Goal: Transaction & Acquisition: Purchase product/service

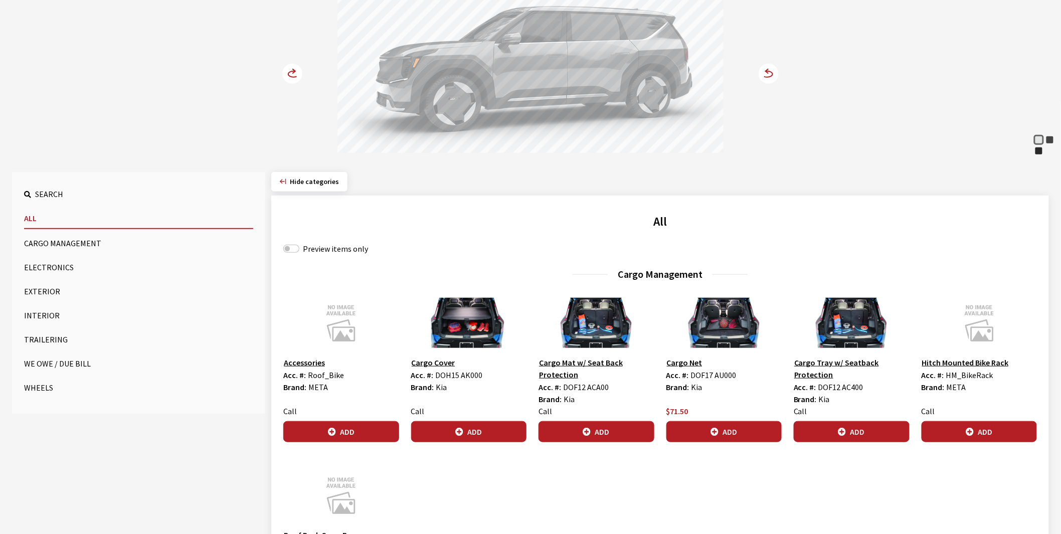
scroll to position [167, 0]
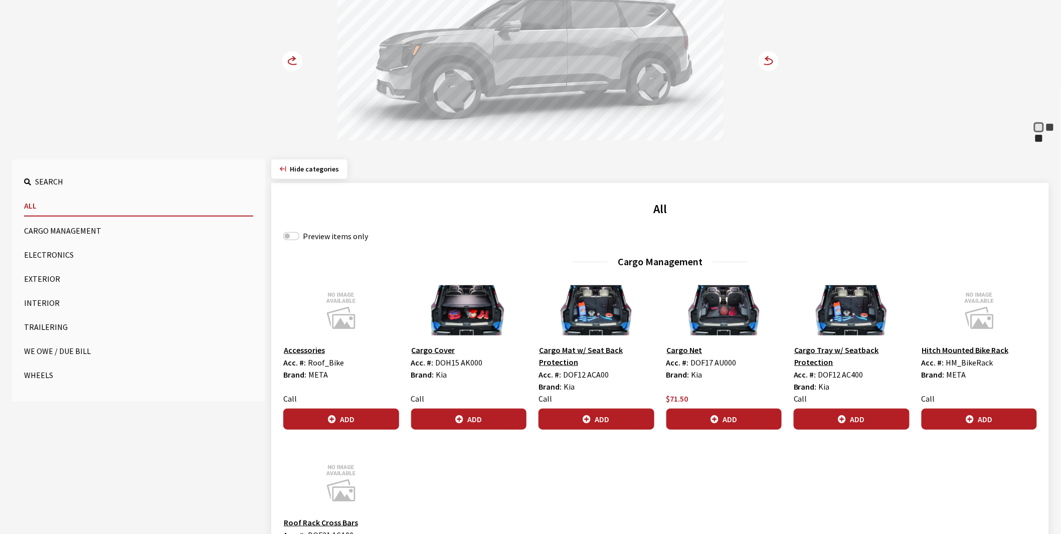
click at [47, 373] on button "Wheels" at bounding box center [138, 375] width 229 height 20
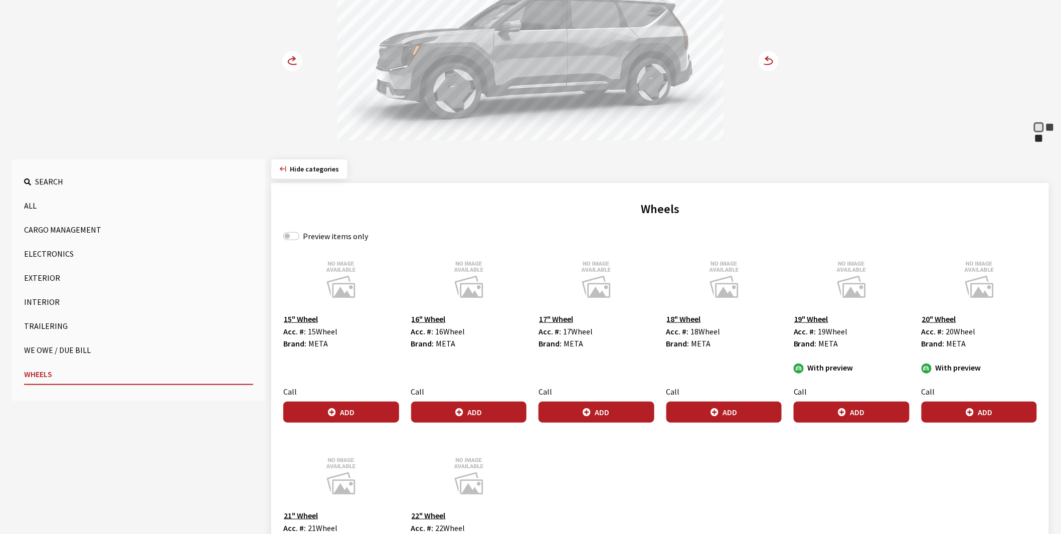
click at [322, 231] on label "Preview items only" at bounding box center [335, 236] width 65 height 12
click at [299, 232] on input "Preview items only" at bounding box center [291, 236] width 16 height 8
checkbox input "true"
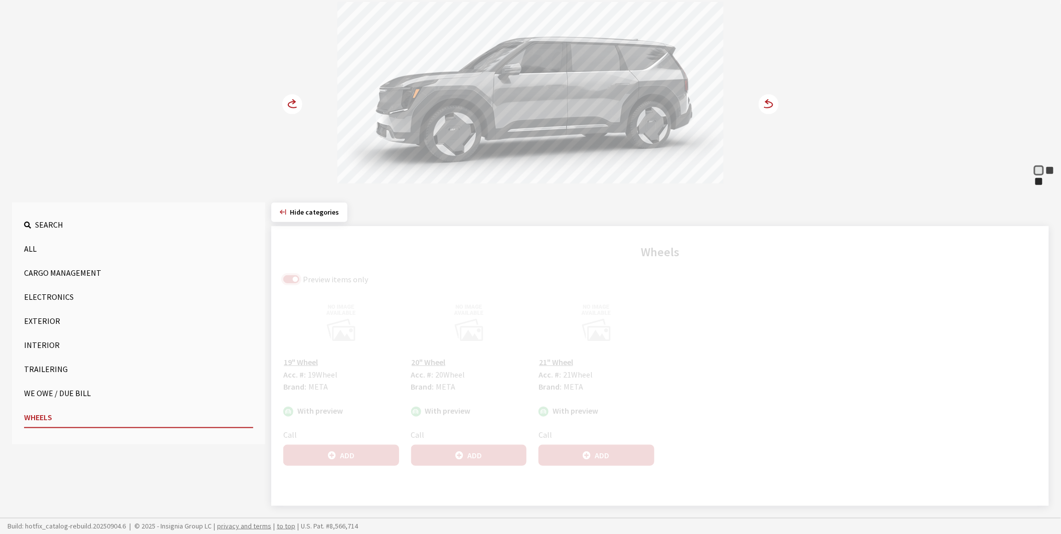
scroll to position [124, 0]
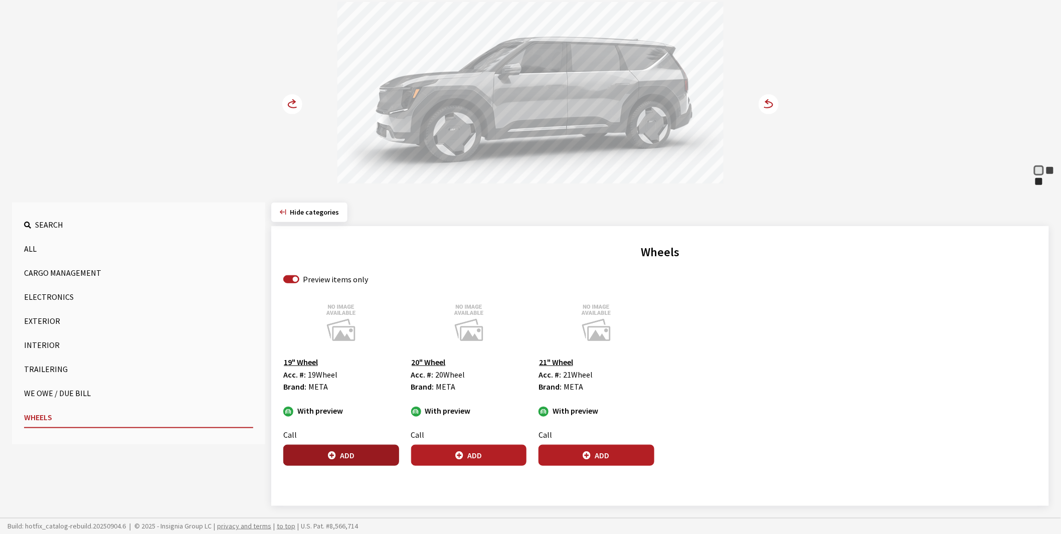
click at [341, 457] on button "Add" at bounding box center [341, 455] width 116 height 21
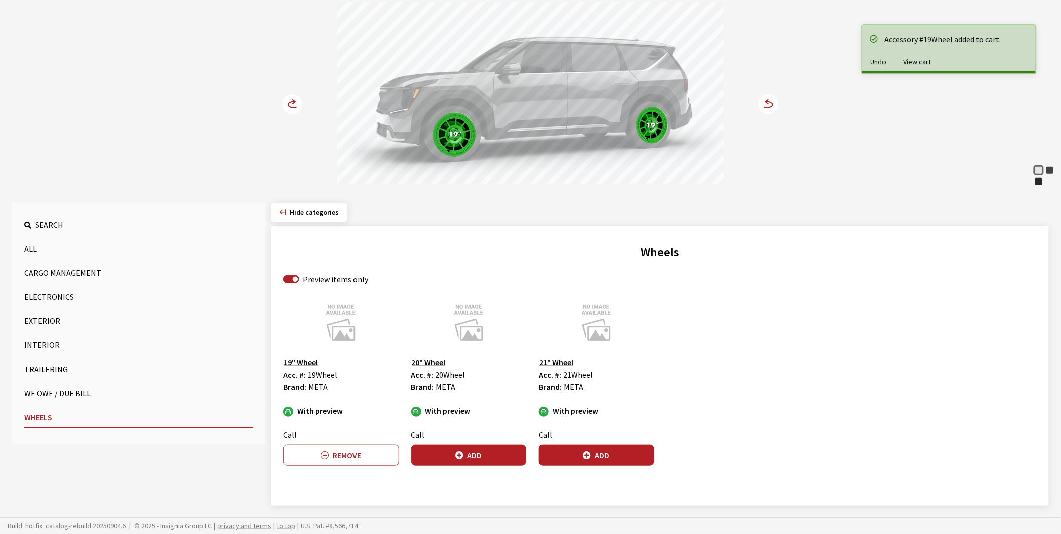
click at [293, 102] on icon at bounding box center [294, 102] width 3 height 4
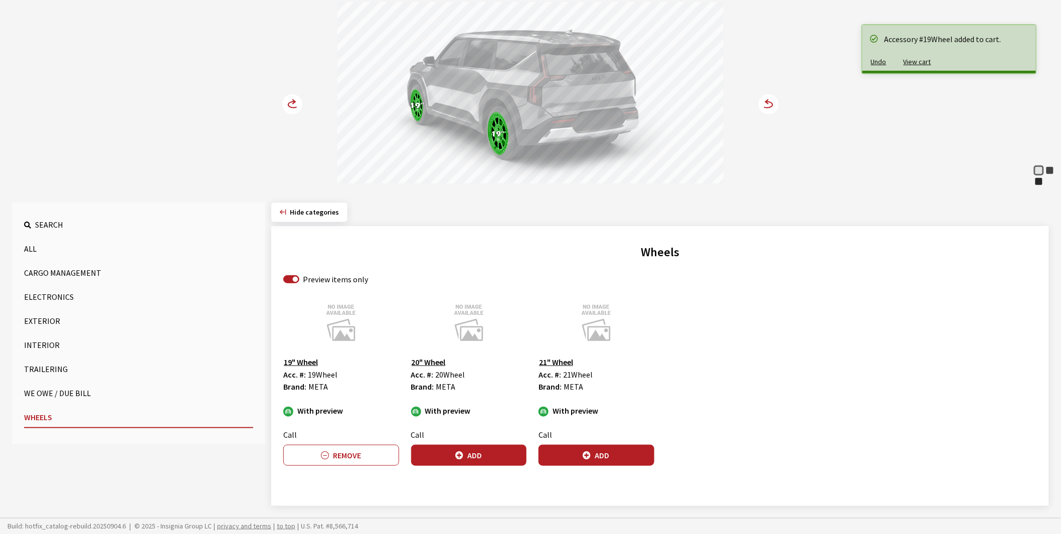
click at [293, 103] on icon at bounding box center [294, 102] width 3 height 4
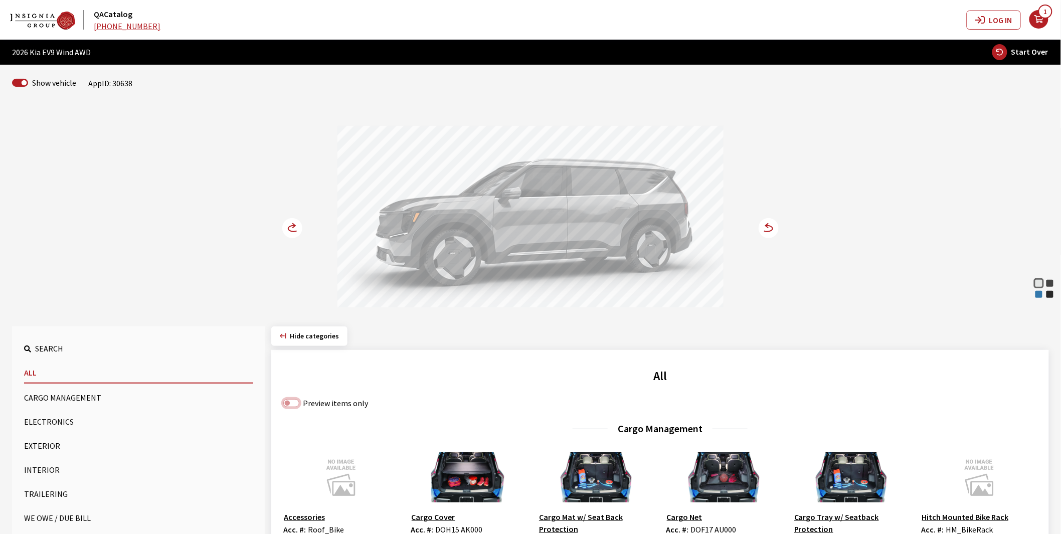
click at [296, 404] on input "Preview items only" at bounding box center [291, 403] width 16 height 8
checkbox input "true"
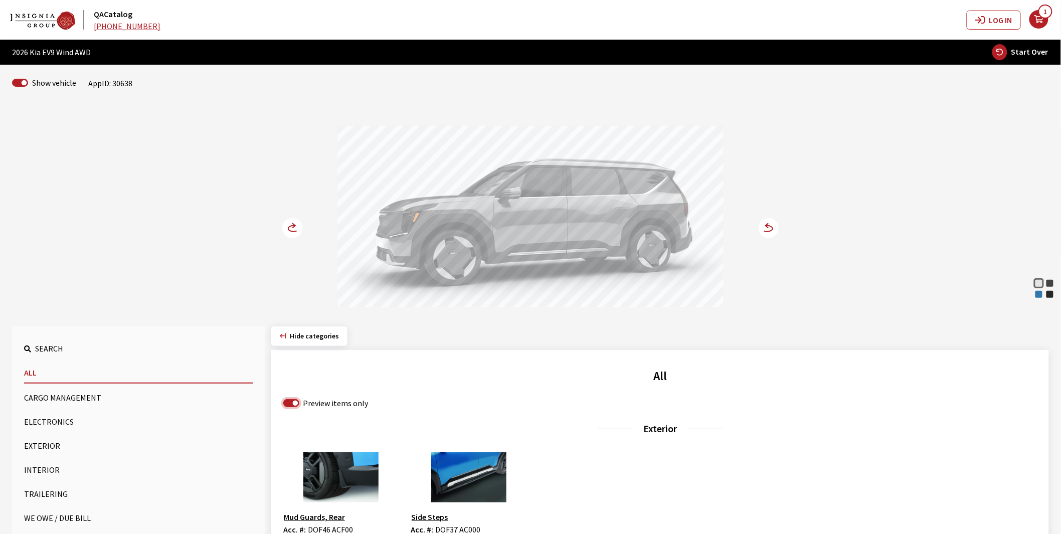
scroll to position [278, 0]
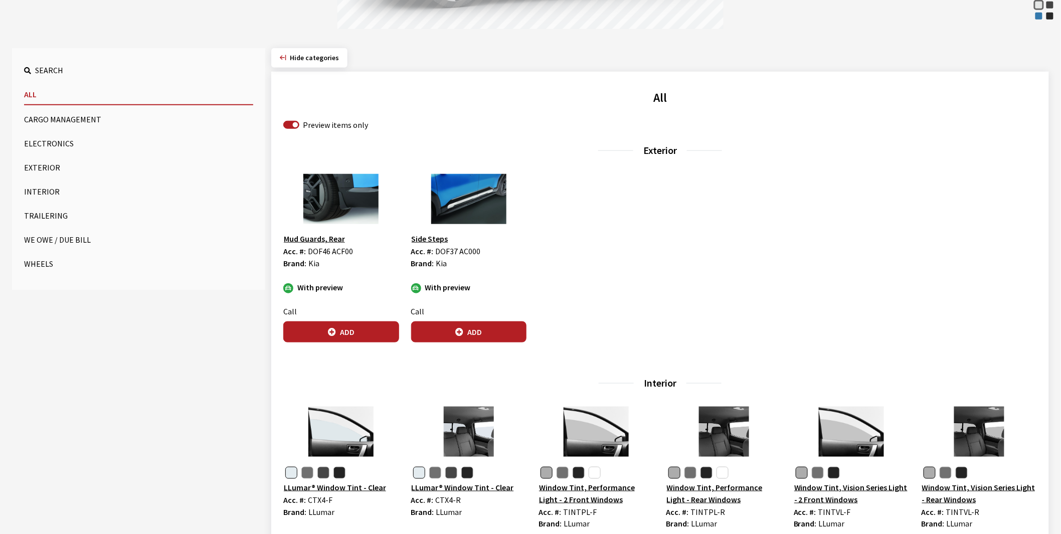
click at [46, 261] on button "Wheels" at bounding box center [138, 264] width 229 height 20
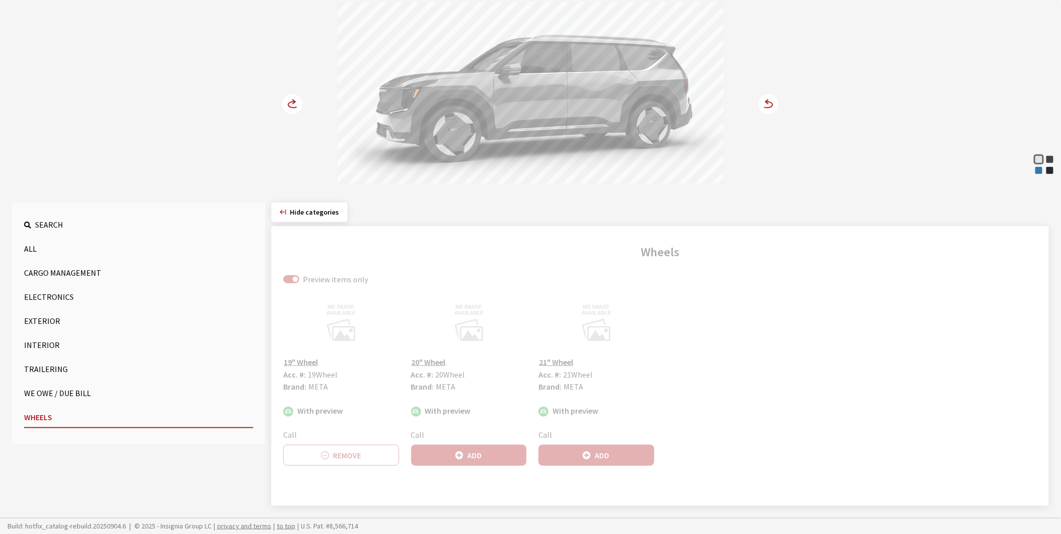
scroll to position [124, 0]
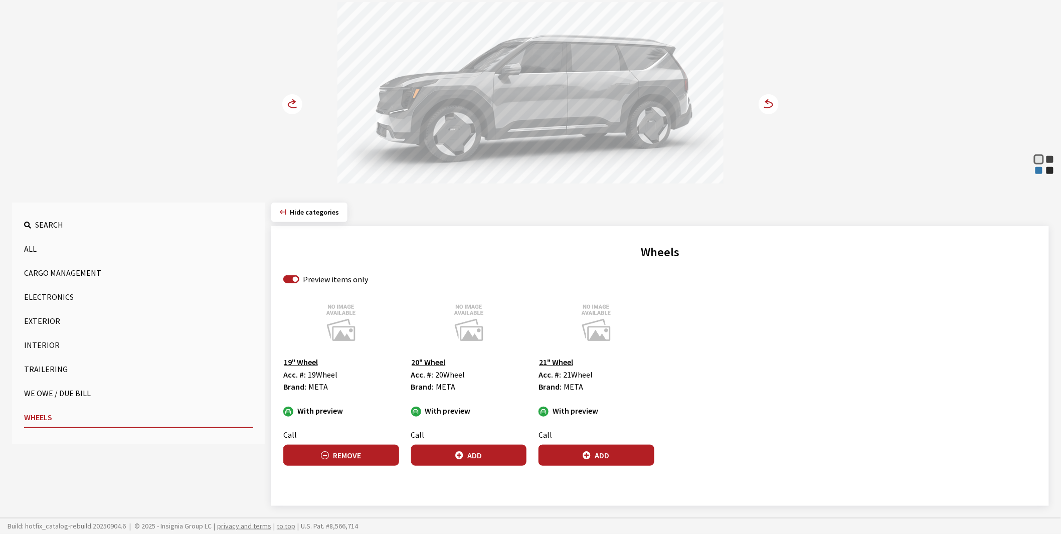
click at [336, 454] on button "Remove" at bounding box center [341, 455] width 116 height 21
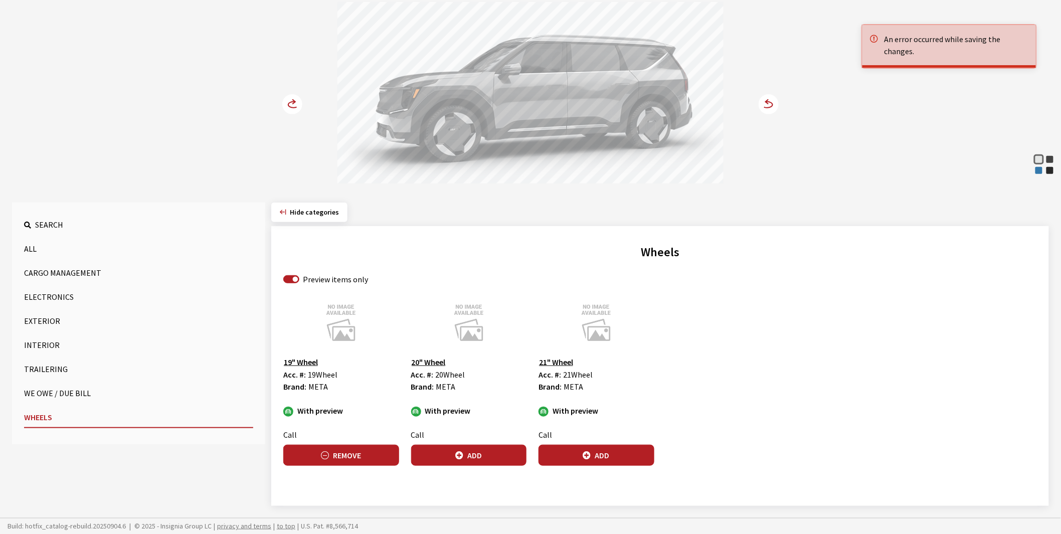
click at [335, 454] on button "Remove" at bounding box center [341, 455] width 116 height 21
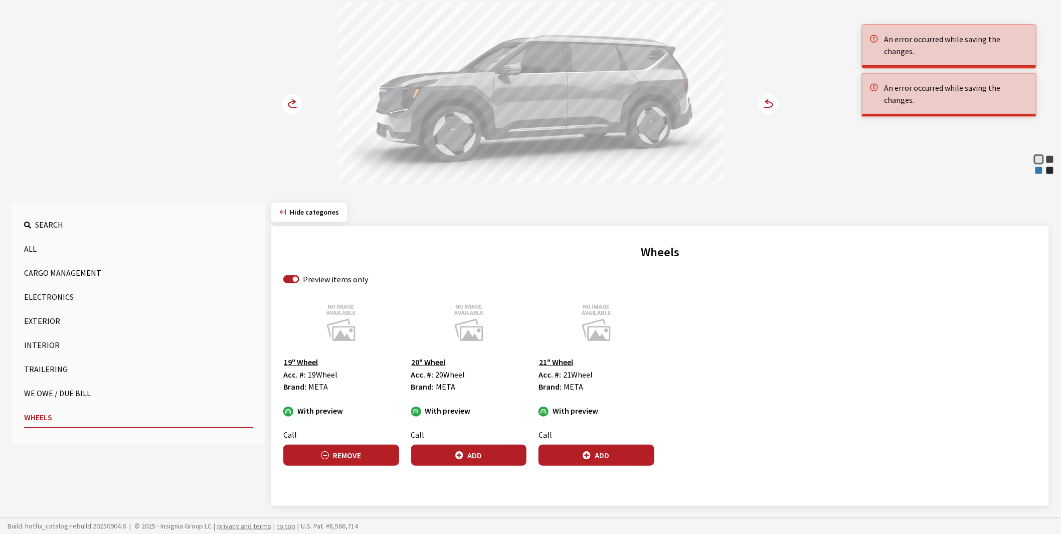
click at [335, 454] on button "Remove" at bounding box center [341, 455] width 116 height 21
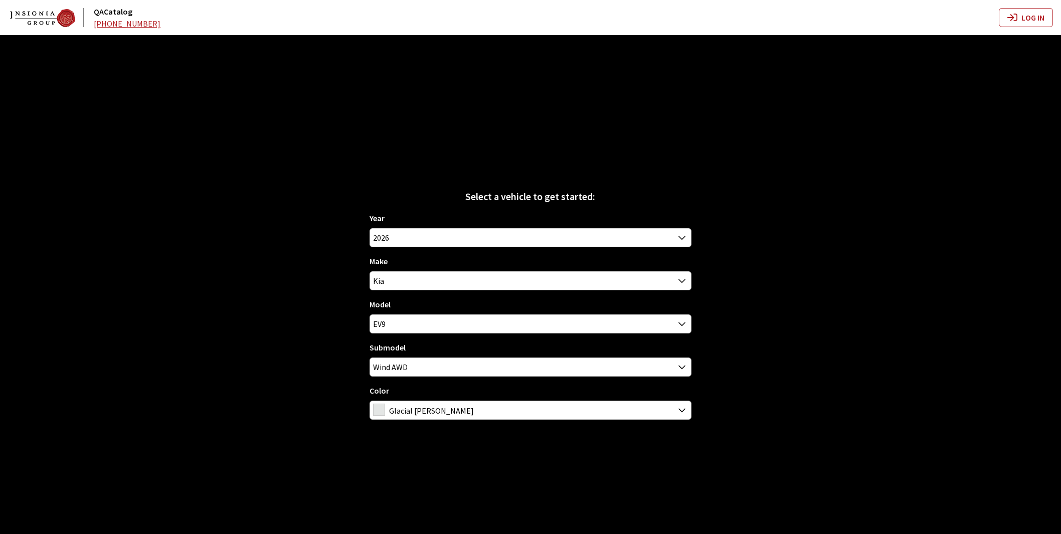
scroll to position [35, 0]
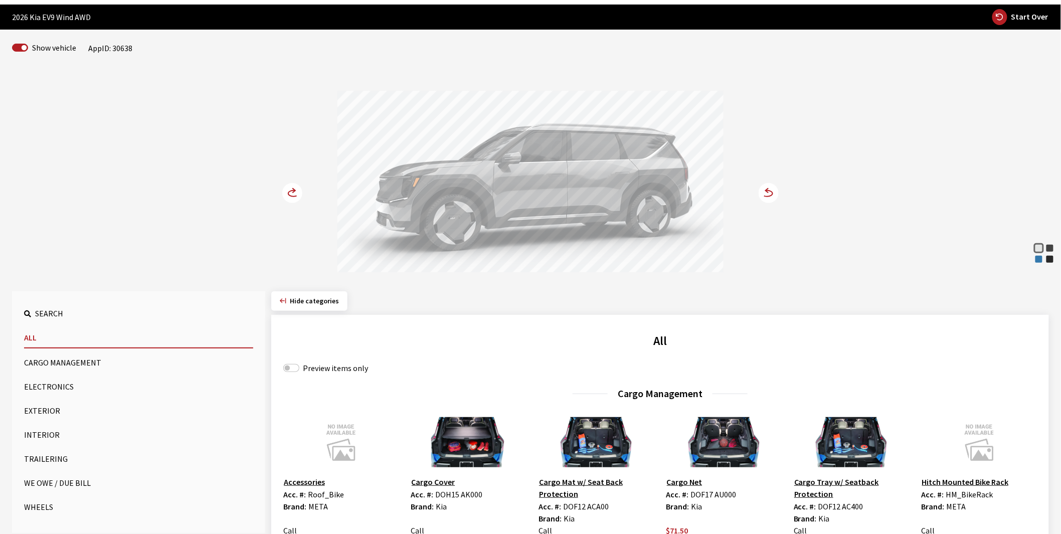
click at [44, 507] on button "Wheels" at bounding box center [138, 507] width 229 height 20
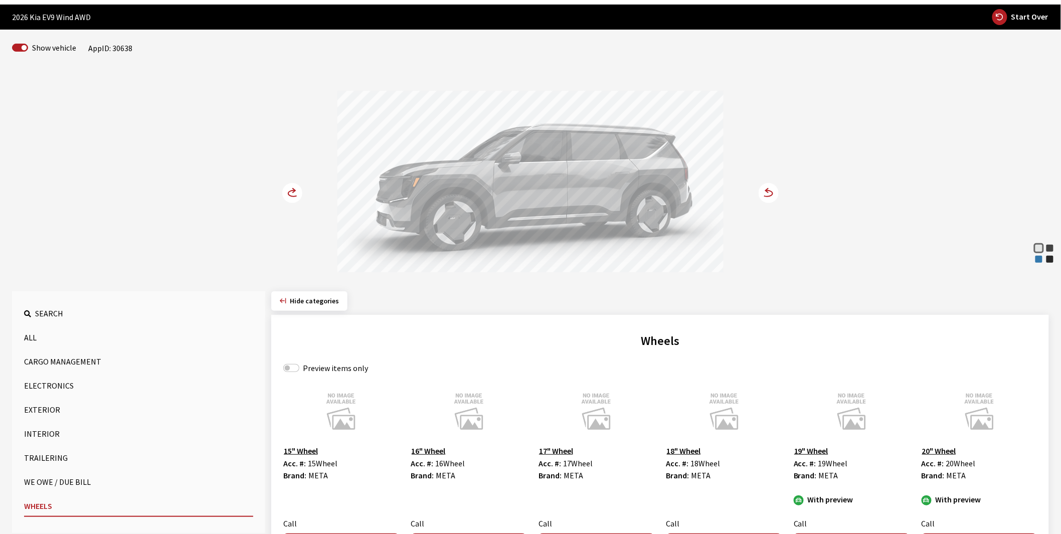
click at [334, 366] on label "Preview items only" at bounding box center [335, 368] width 65 height 12
click at [299, 366] on input "Preview items only" at bounding box center [291, 368] width 16 height 8
checkbox input "true"
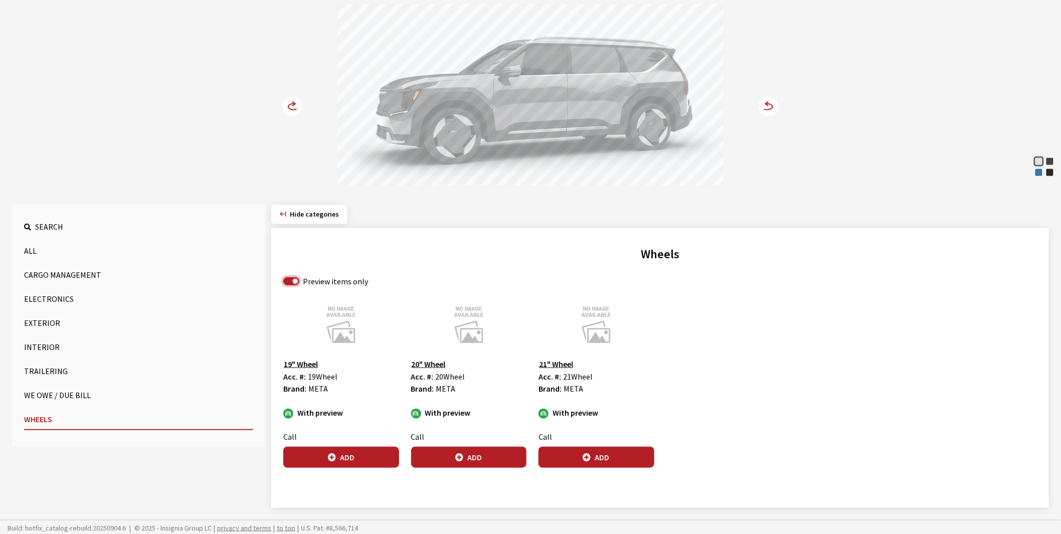
scroll to position [124, 0]
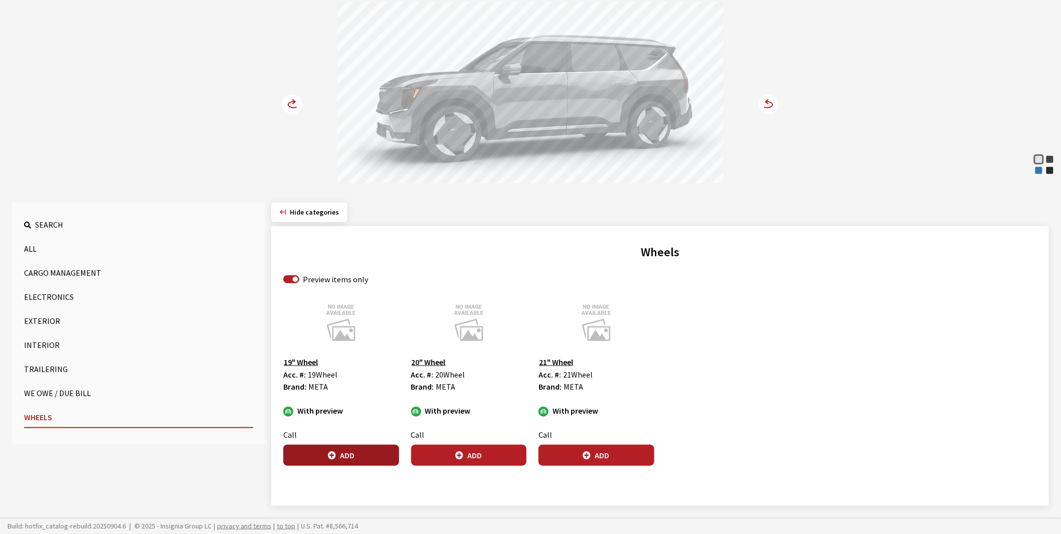
click at [353, 457] on button "Add" at bounding box center [341, 455] width 116 height 21
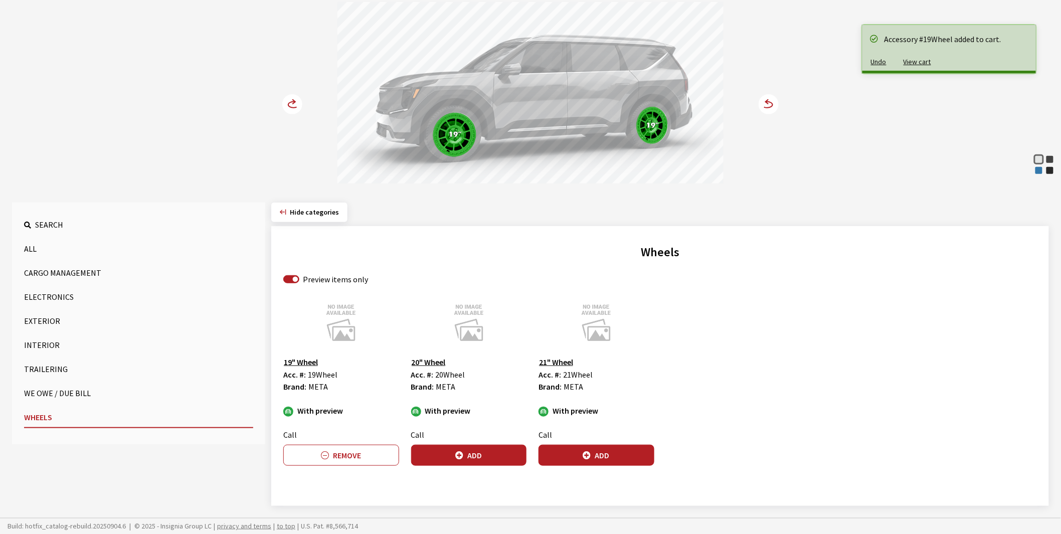
click at [293, 102] on circle at bounding box center [292, 104] width 20 height 20
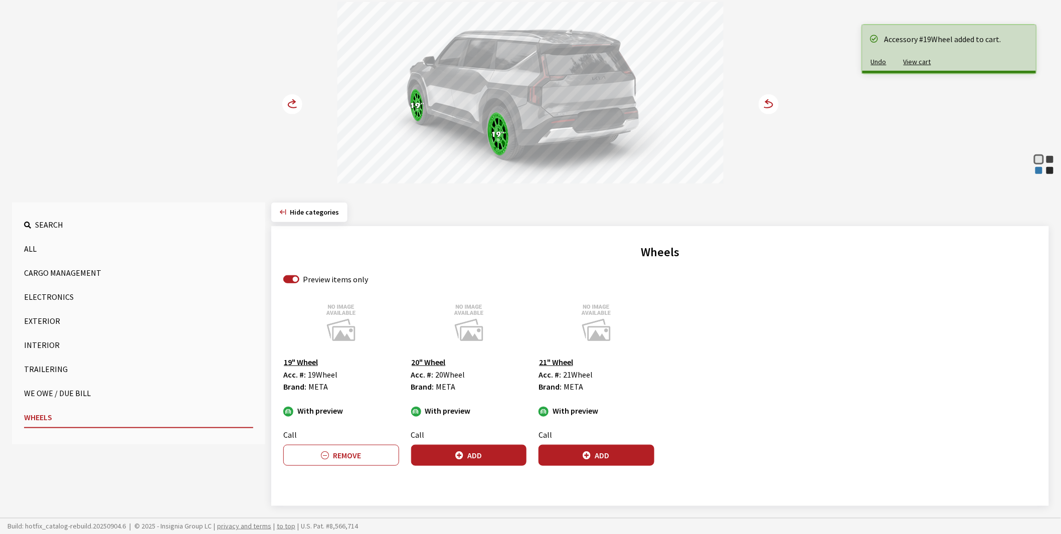
click at [293, 102] on circle at bounding box center [292, 104] width 20 height 20
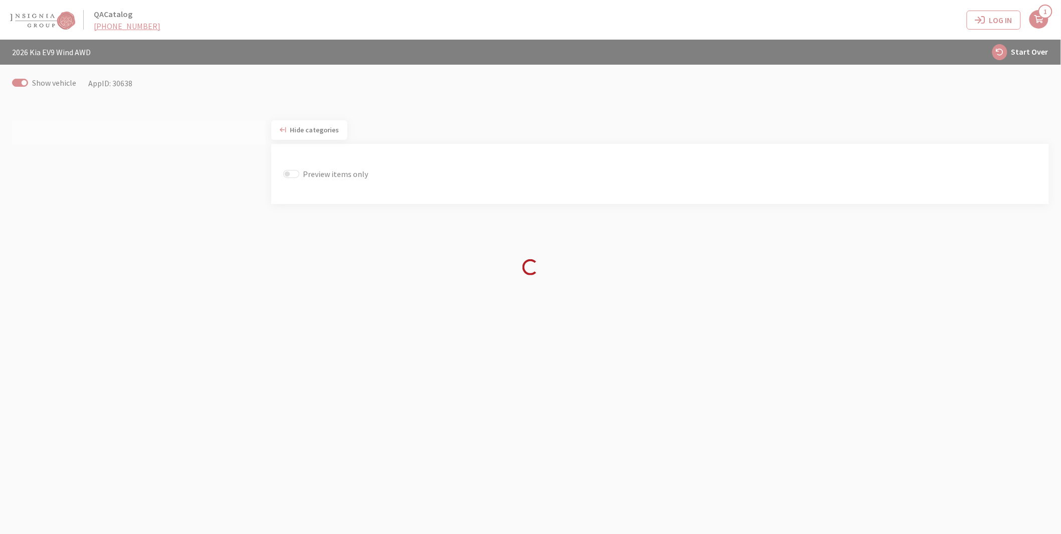
scroll to position [35, 0]
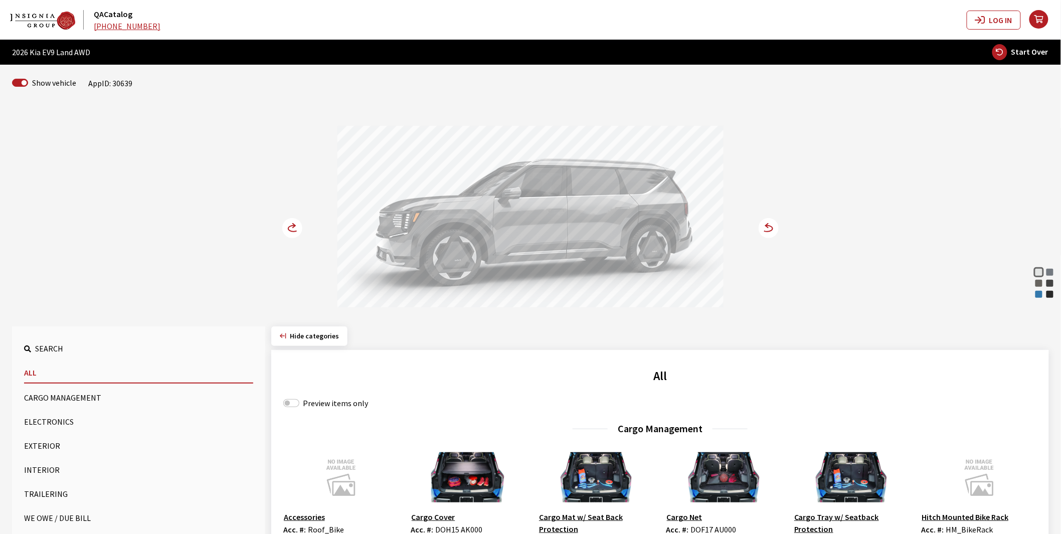
scroll to position [278, 0]
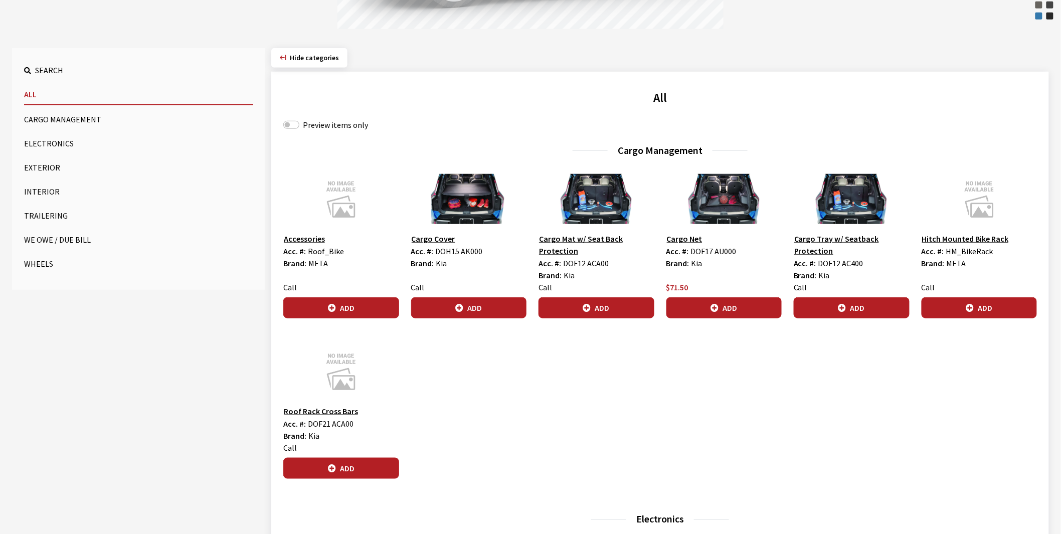
click at [35, 262] on button "Wheels" at bounding box center [138, 264] width 229 height 20
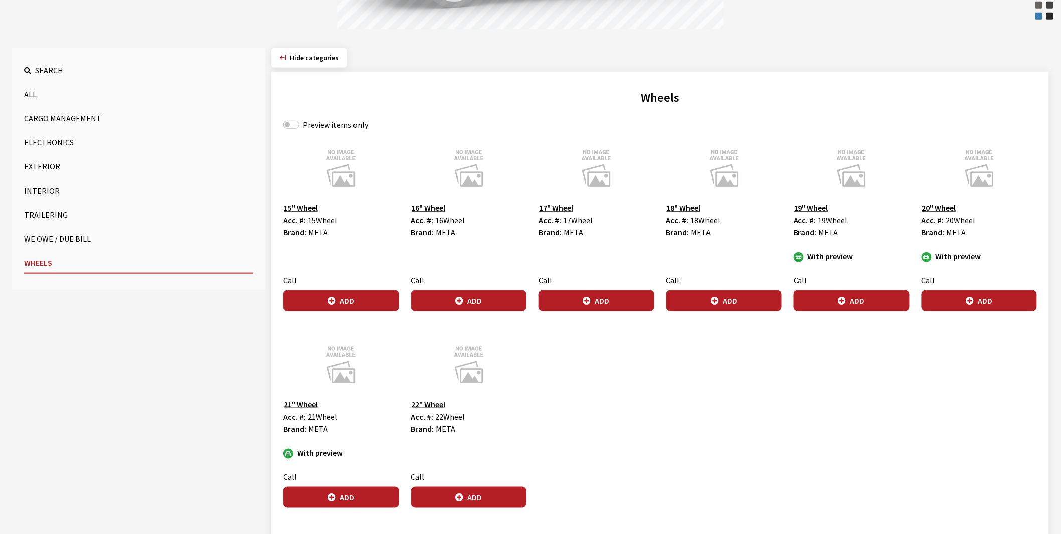
click at [311, 127] on label "Preview items only" at bounding box center [335, 125] width 65 height 12
click at [299, 127] on input "Preview items only" at bounding box center [291, 125] width 16 height 8
checkbox input "true"
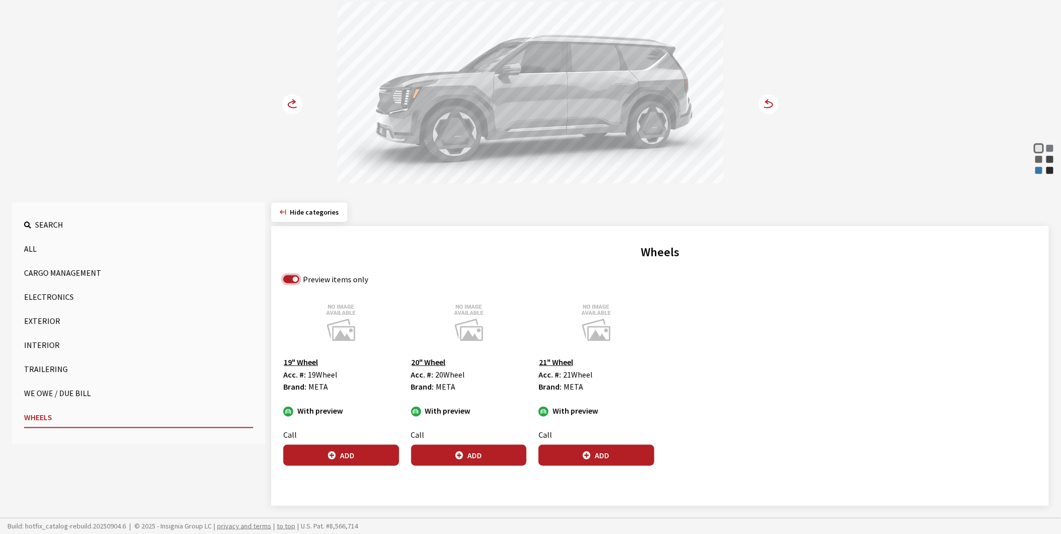
scroll to position [124, 0]
click at [352, 454] on button "Add" at bounding box center [341, 455] width 116 height 21
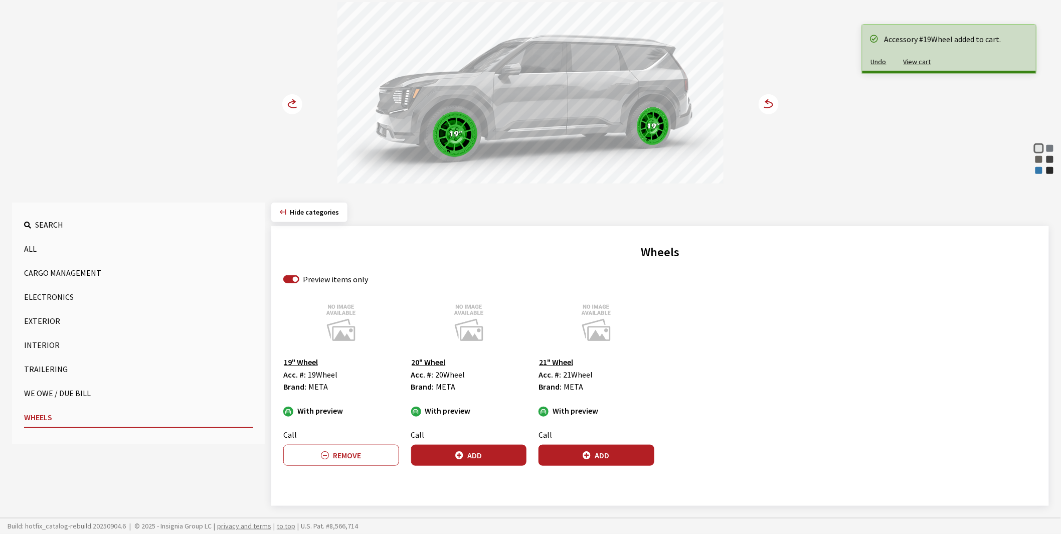
click at [291, 103] on circle at bounding box center [292, 104] width 20 height 20
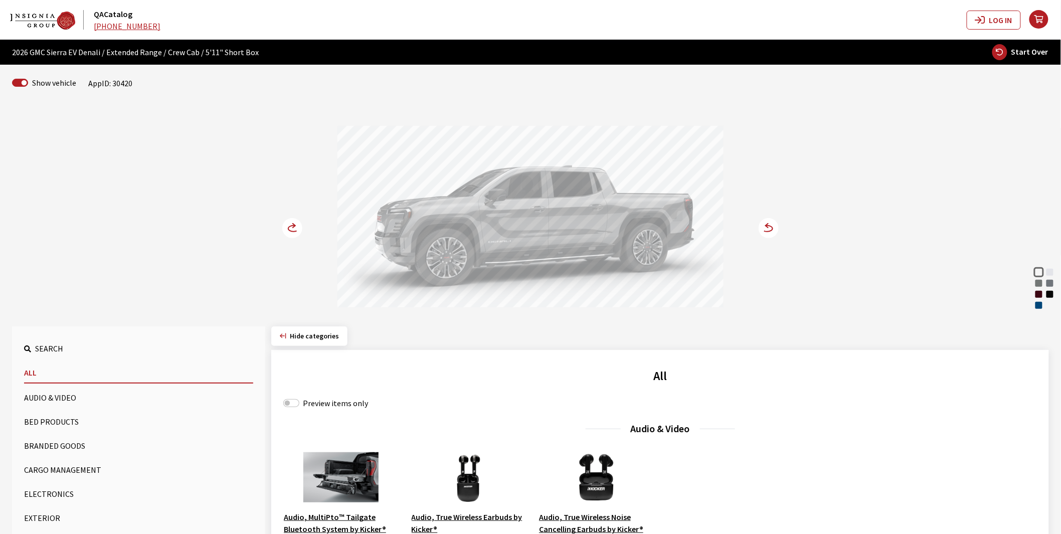
click at [1041, 308] on div "Deep Ocean Blue Metallic" at bounding box center [1039, 305] width 10 height 10
click at [289, 226] on circle at bounding box center [292, 228] width 20 height 20
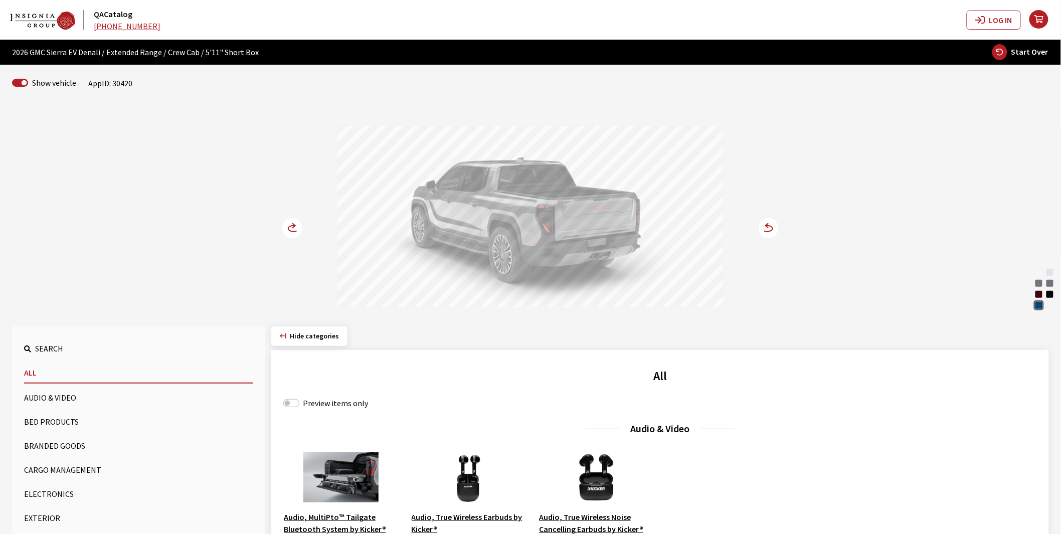
click at [289, 226] on circle at bounding box center [292, 228] width 20 height 20
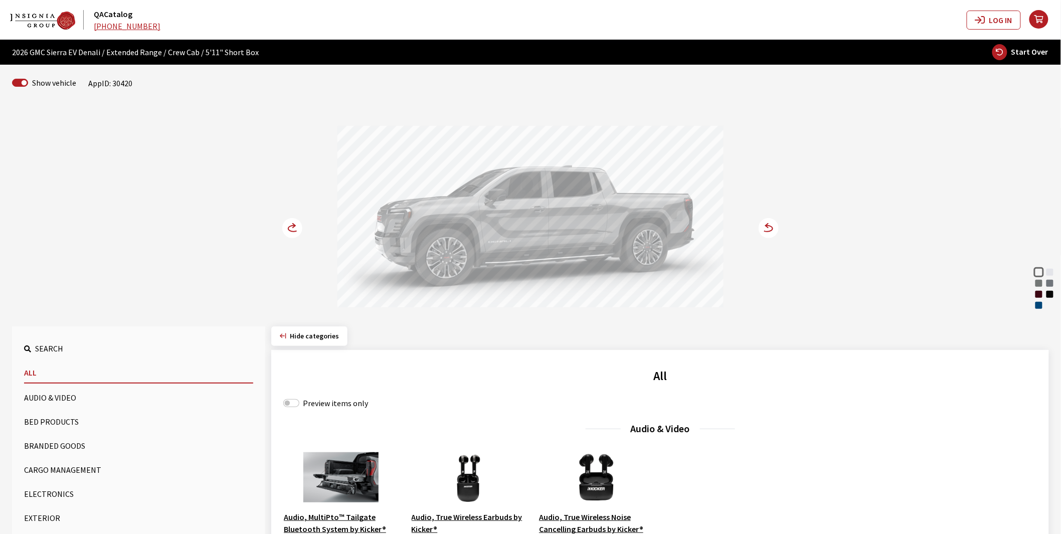
click at [1038, 304] on div "Deep Ocean Blue Metallic" at bounding box center [1039, 305] width 10 height 10
click at [65, 417] on button "Bed Products" at bounding box center [138, 422] width 229 height 20
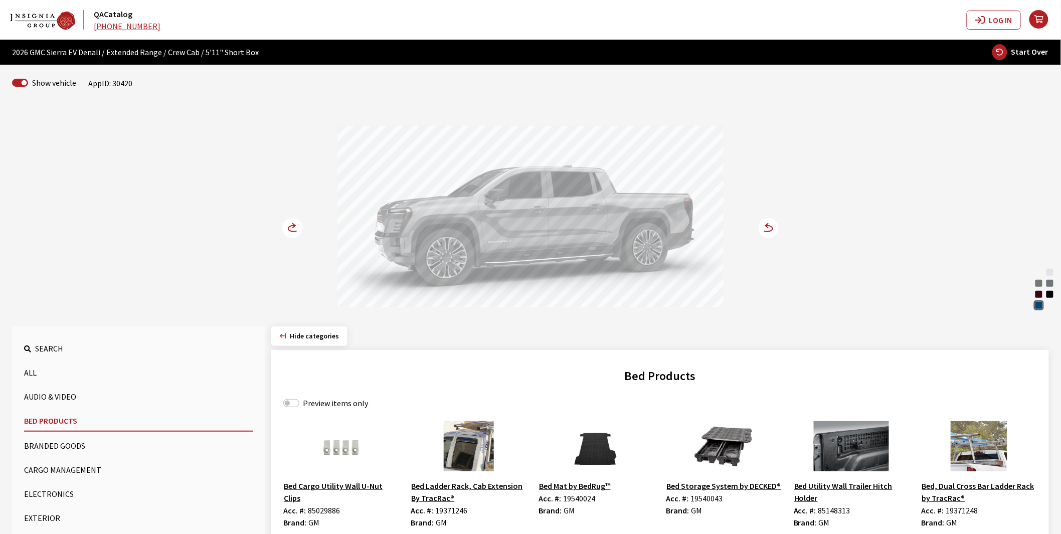
click at [321, 404] on label "Preview items only" at bounding box center [335, 403] width 65 height 12
click at [299, 404] on input "Preview items only" at bounding box center [291, 403] width 16 height 8
checkbox input "true"
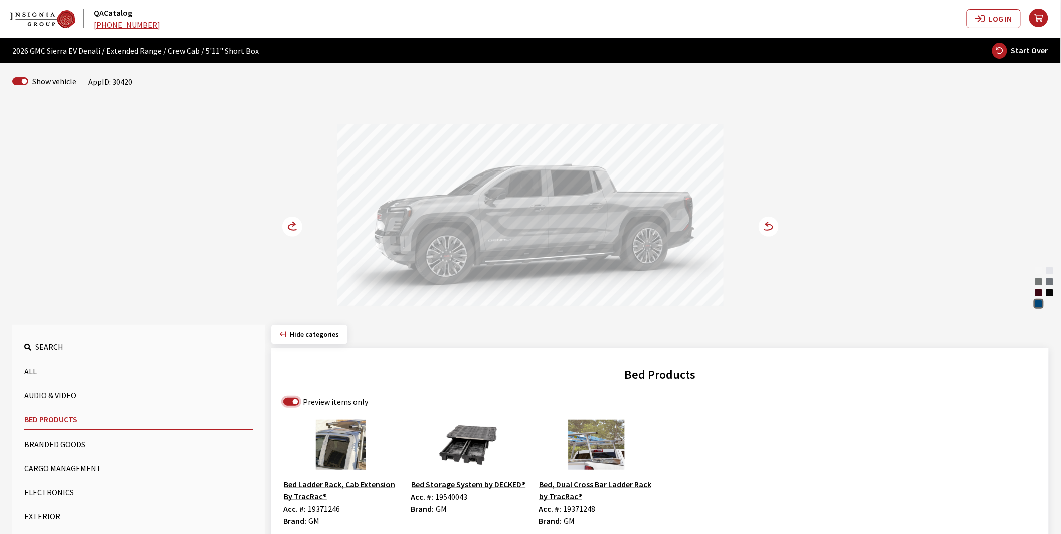
scroll to position [56, 0]
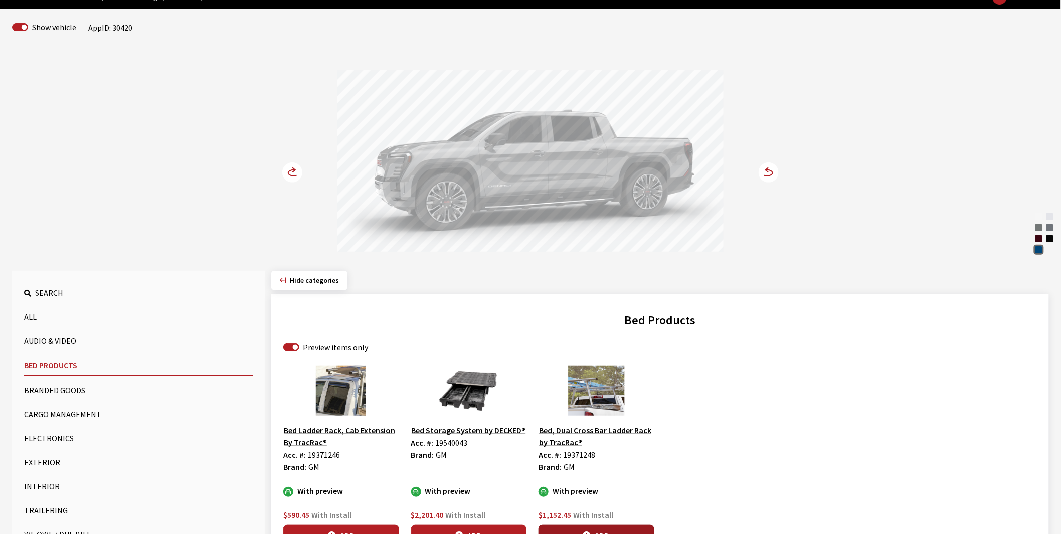
click at [597, 532] on button "Add" at bounding box center [596, 535] width 116 height 21
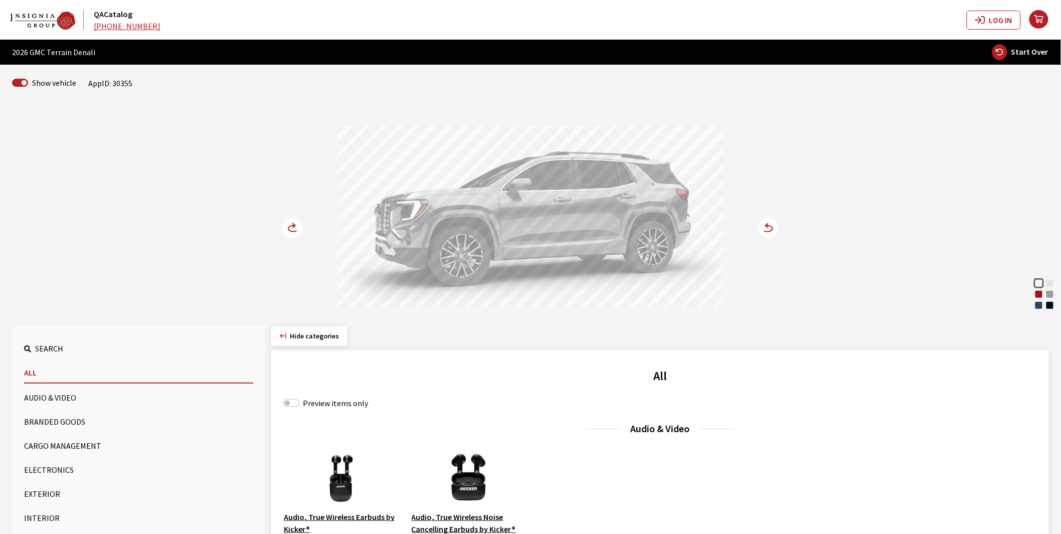
click at [1036, 305] on div "Downpour Metallic" at bounding box center [1039, 305] width 10 height 10
click at [287, 227] on circle at bounding box center [292, 228] width 20 height 20
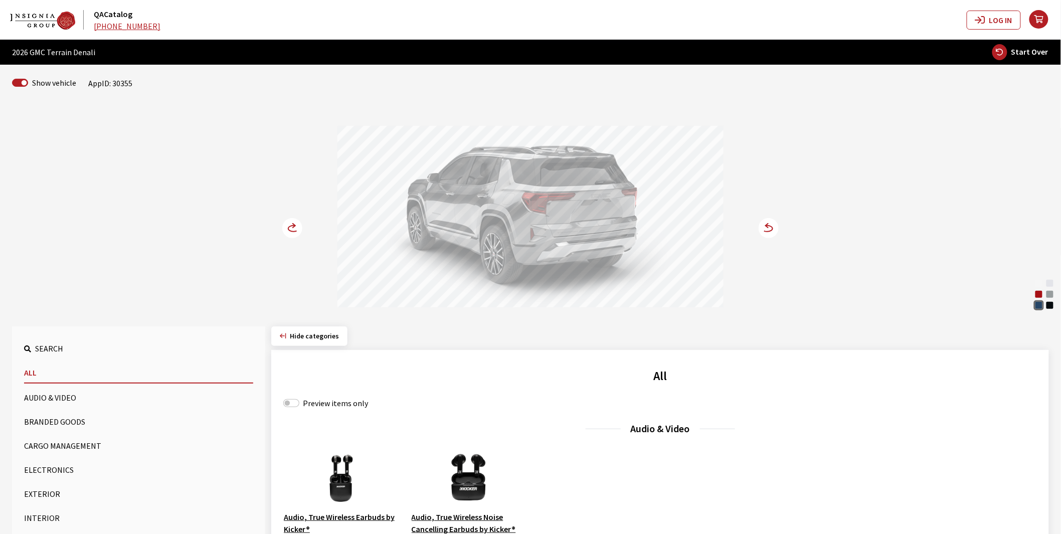
click at [287, 227] on circle at bounding box center [292, 228] width 20 height 20
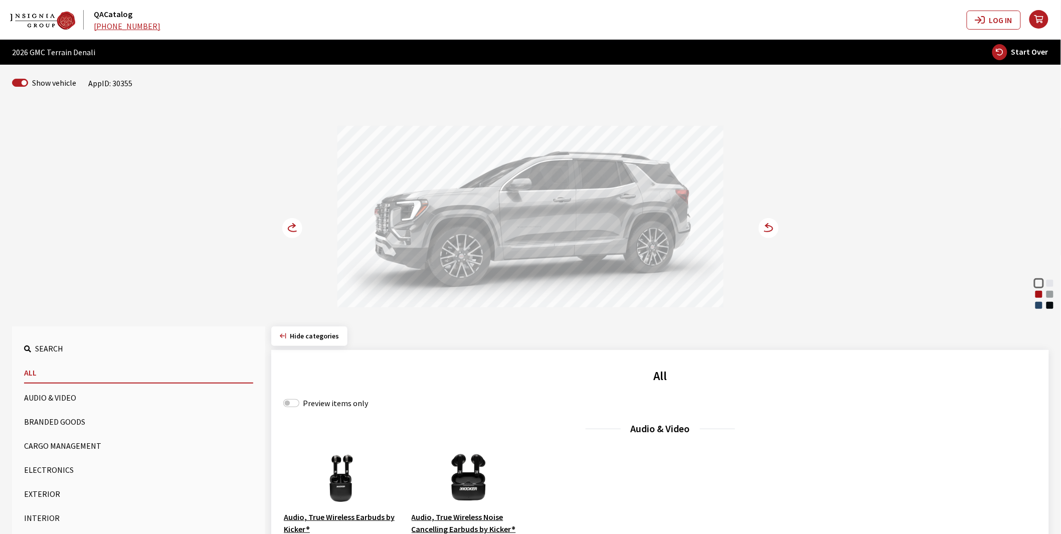
click at [1035, 294] on div "Volcanic Red Tintcoat" at bounding box center [1039, 294] width 10 height 10
click at [292, 228] on circle at bounding box center [292, 228] width 20 height 20
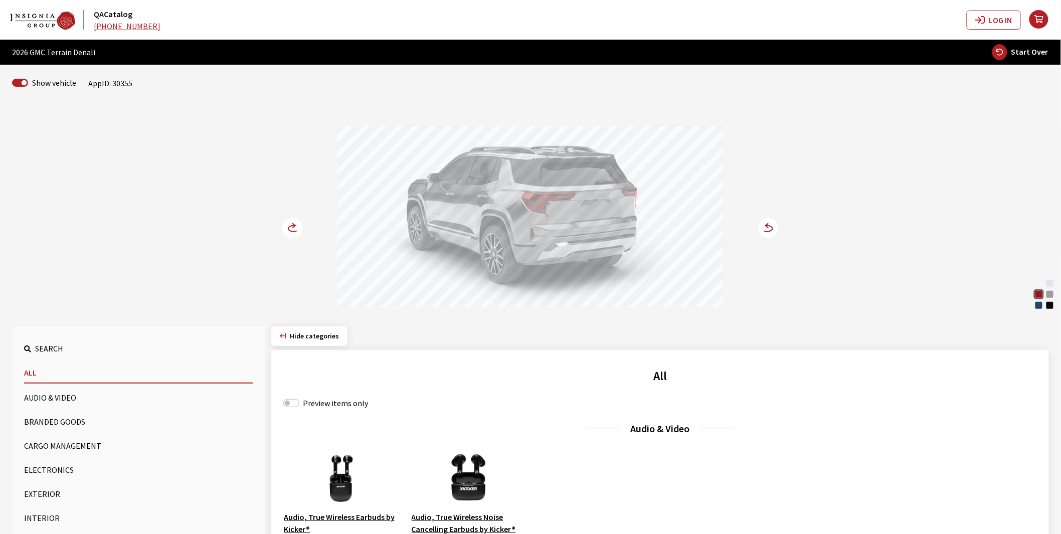
click at [292, 228] on circle at bounding box center [292, 228] width 20 height 20
